Goal: Information Seeking & Learning: Learn about a topic

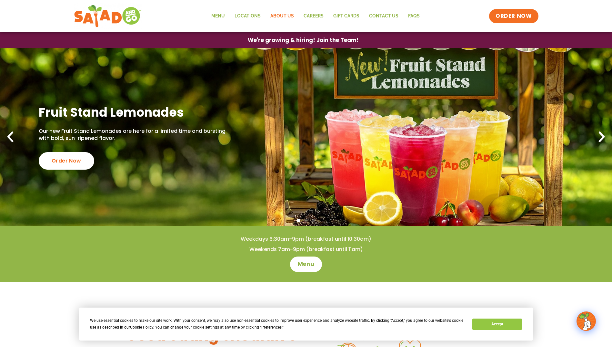
click at [283, 15] on link "About Us" at bounding box center [282, 16] width 33 height 15
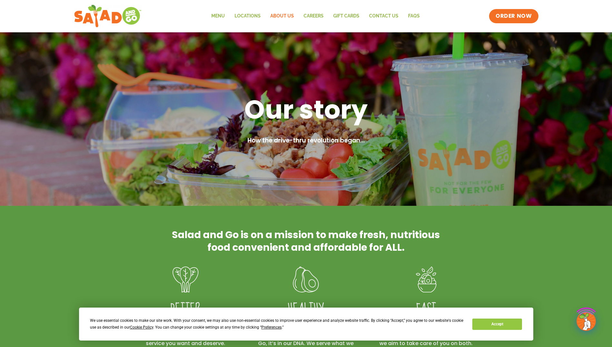
scroll to position [161, 0]
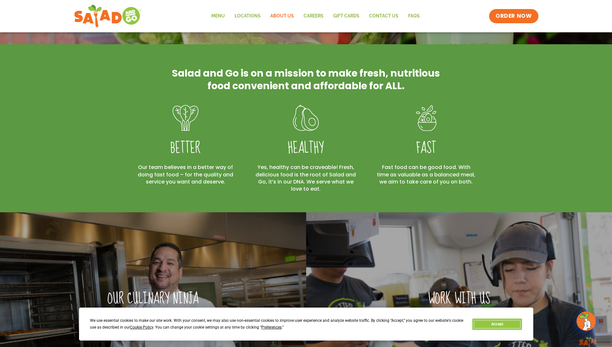
click at [501, 320] on button "Accept" at bounding box center [497, 323] width 50 height 11
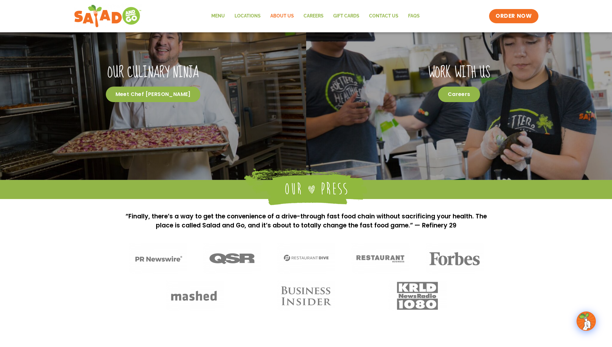
scroll to position [489, 0]
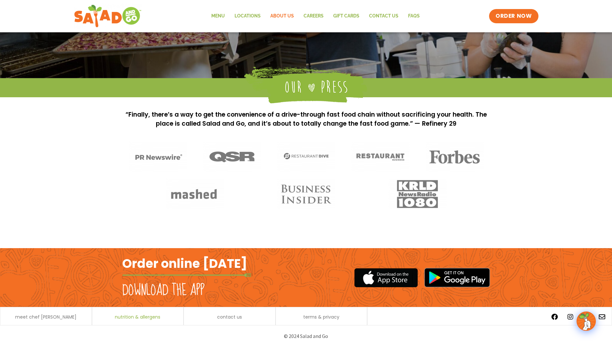
click at [135, 316] on span "nutrition & allergens" at bounding box center [137, 316] width 45 height 5
click at [218, 15] on link "Menu" at bounding box center [218, 16] width 23 height 15
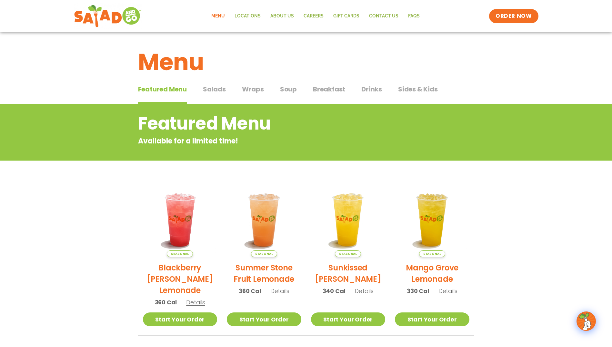
click at [217, 92] on span "Salads" at bounding box center [214, 89] width 23 height 10
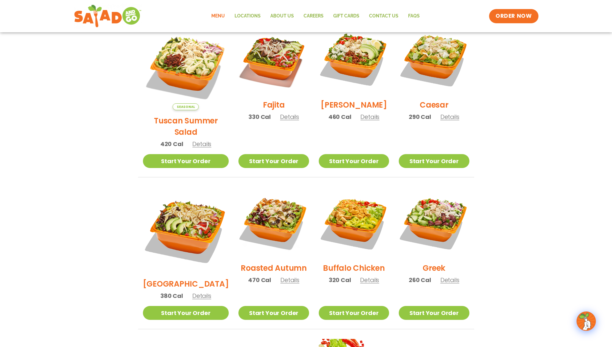
scroll to position [161, 0]
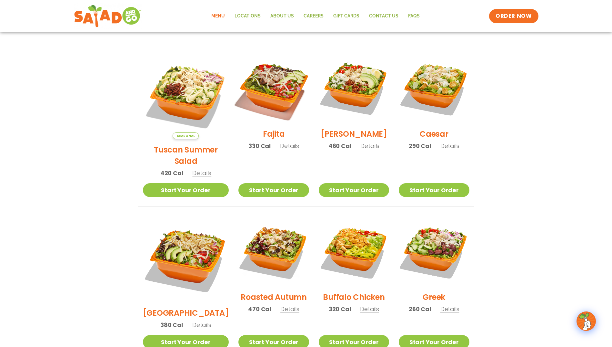
click at [262, 82] on img at bounding box center [273, 88] width 83 height 83
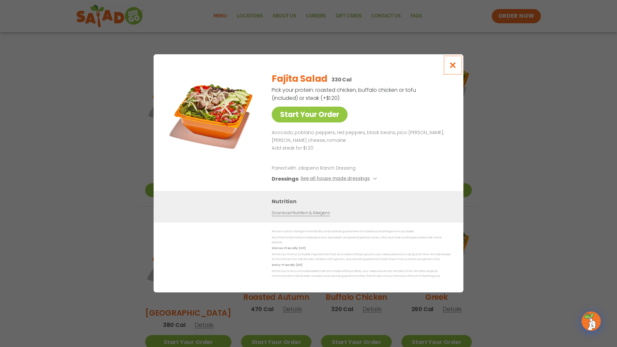
click at [456, 68] on icon "Close modal" at bounding box center [453, 65] width 8 height 7
